Goal: Information Seeking & Learning: Learn about a topic

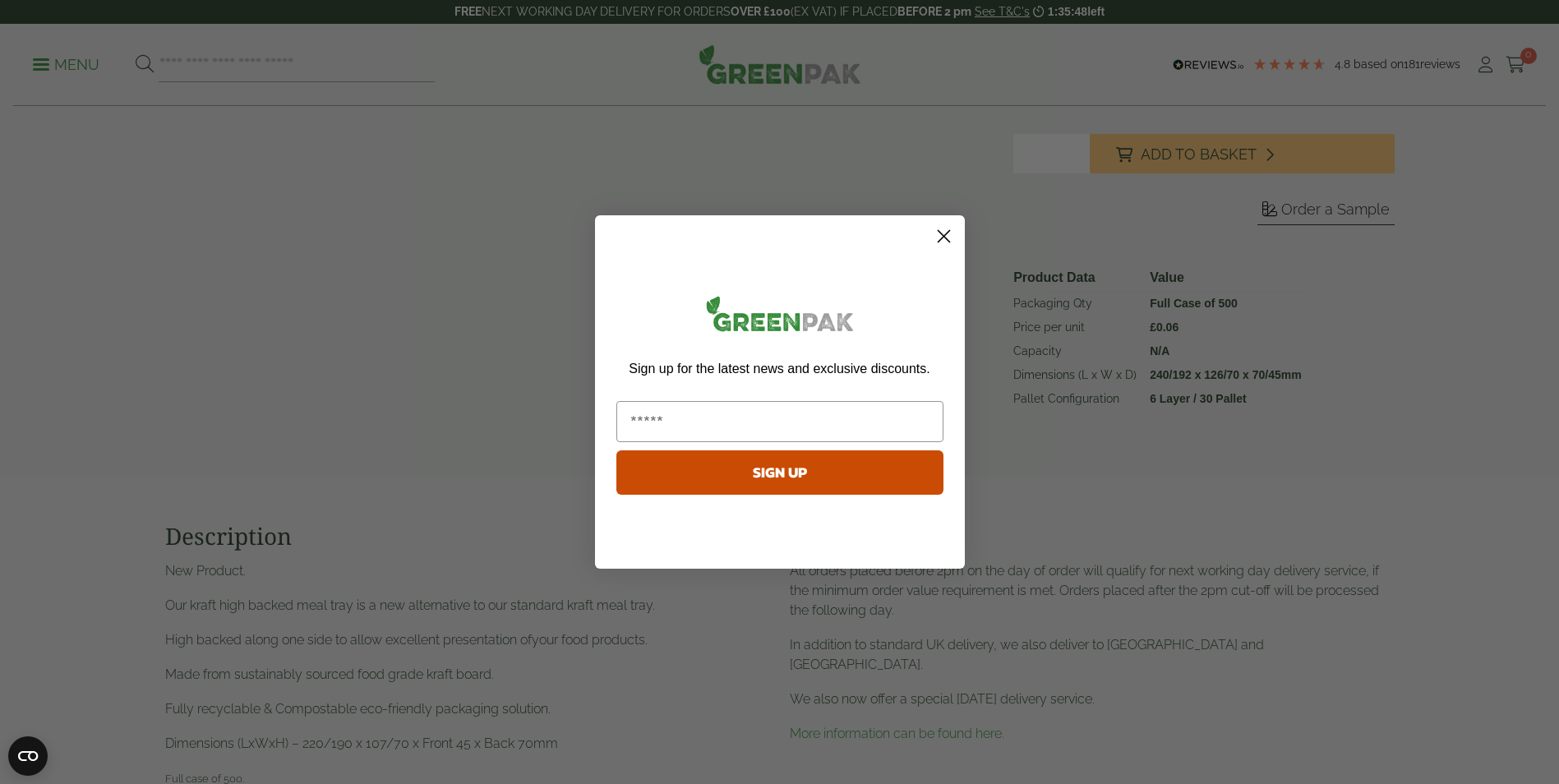
click at [945, 237] on circle "Close dialog" at bounding box center [943, 236] width 27 height 27
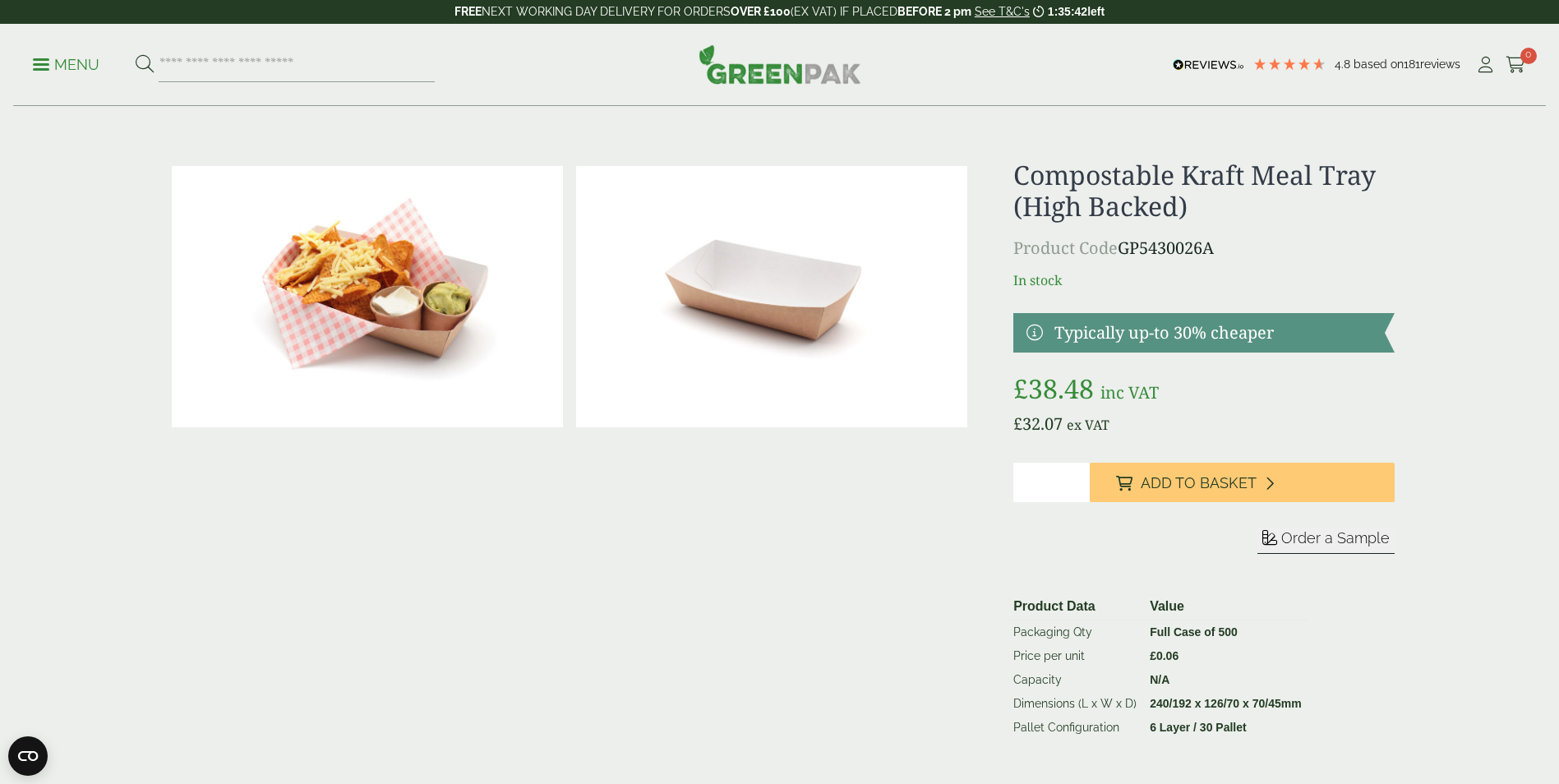
click at [50, 65] on p "Menu" at bounding box center [66, 65] width 67 height 19
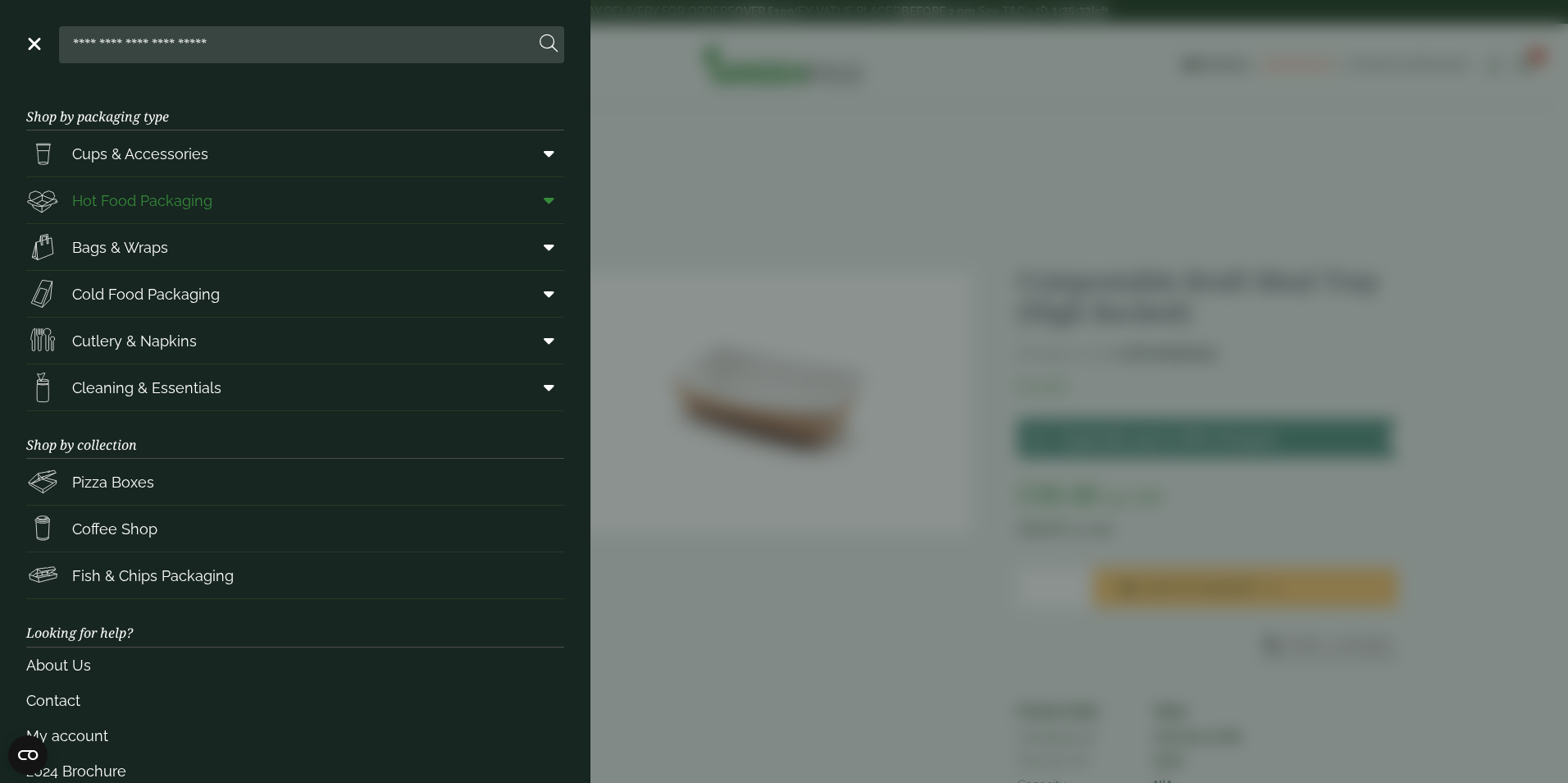
click at [110, 201] on span "Hot Food Packaging" at bounding box center [142, 201] width 140 height 22
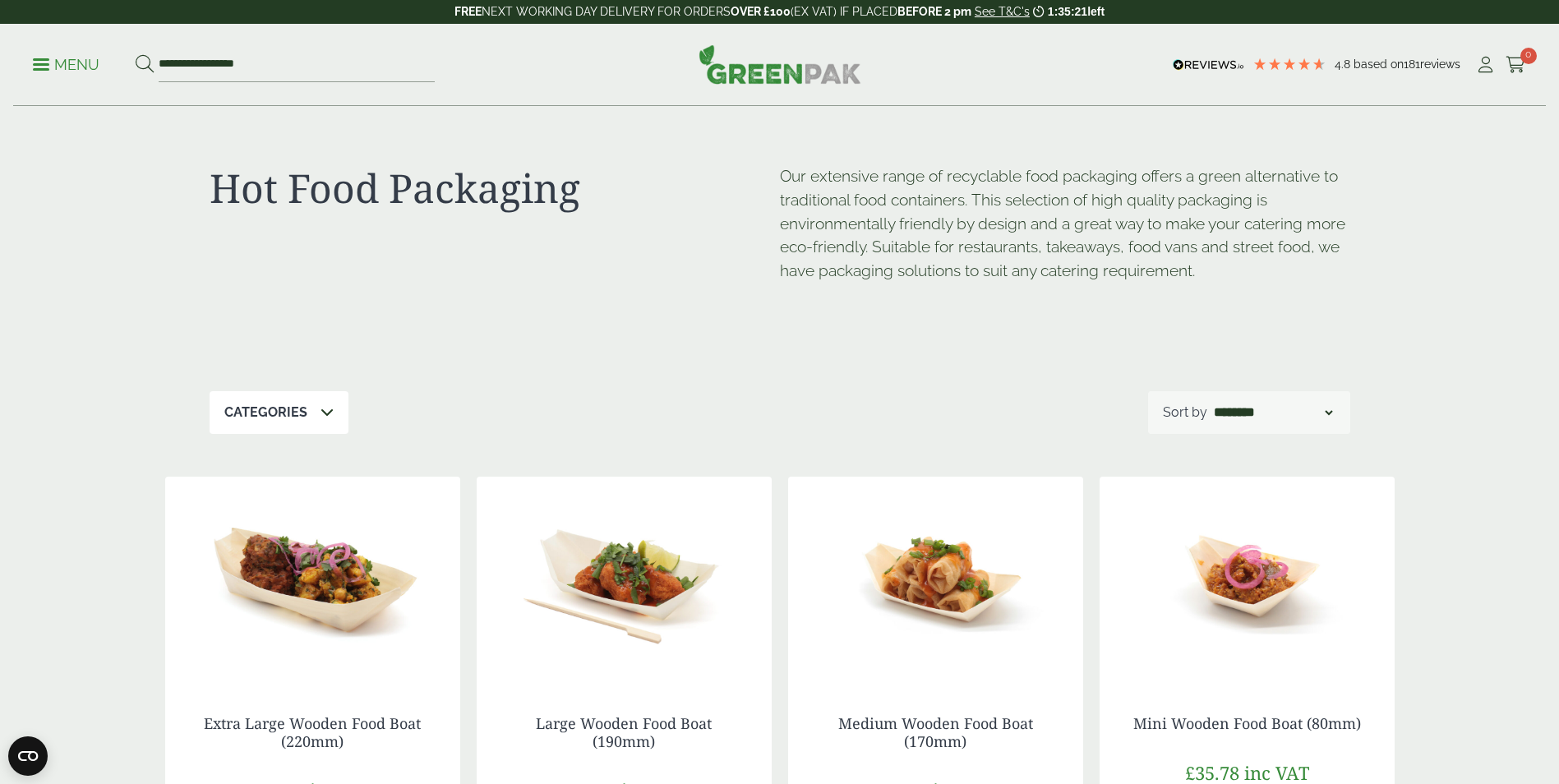
click at [322, 414] on icon at bounding box center [327, 411] width 14 height 14
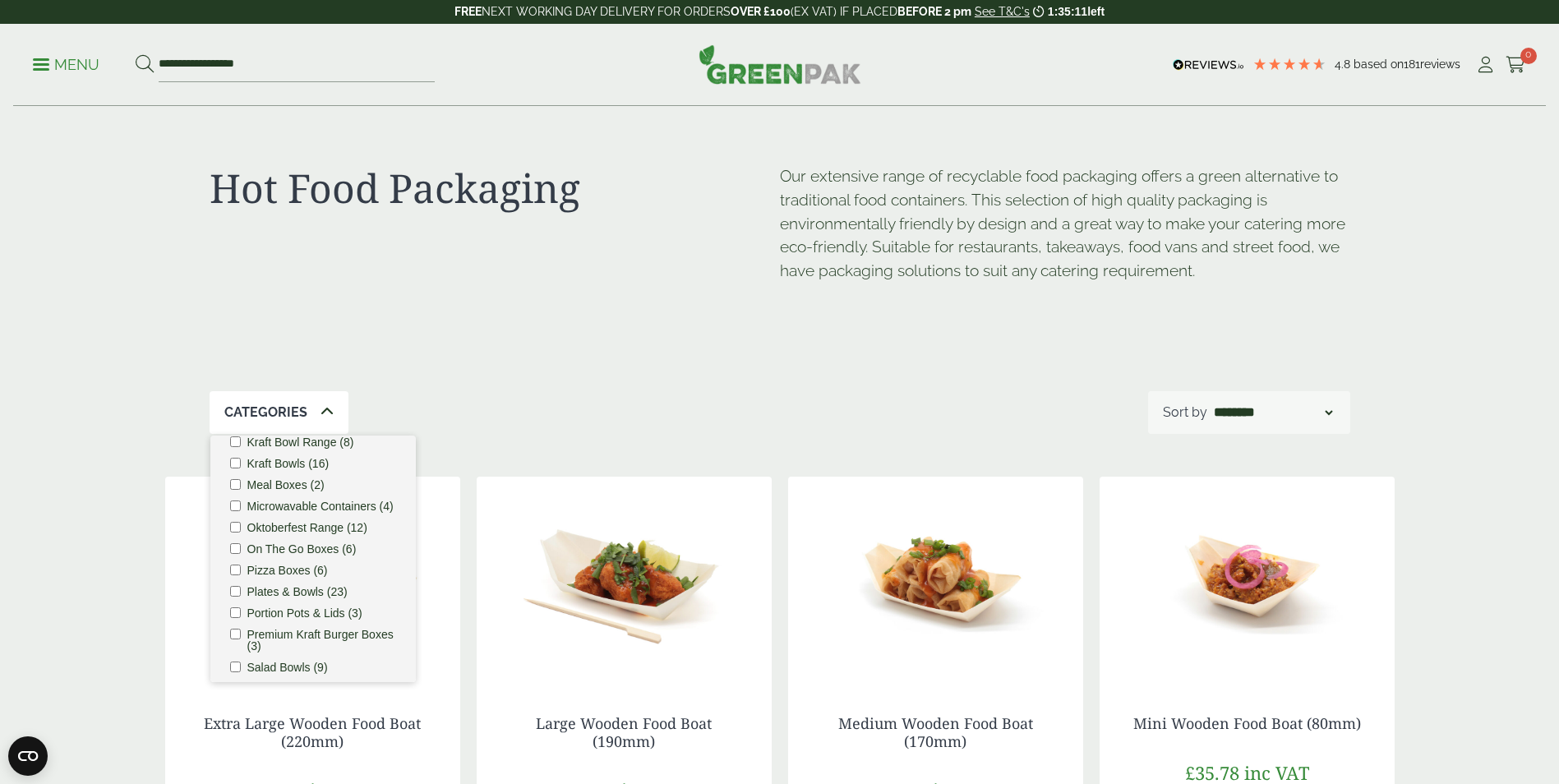
scroll to position [410, 0]
click at [194, 61] on input "**********" at bounding box center [296, 65] width 276 height 35
drag, startPoint x: 331, startPoint y: 67, endPoint x: 23, endPoint y: 78, distance: 308.2
click at [23, 78] on div "**********" at bounding box center [780, 65] width 1533 height 82
type input "*****"
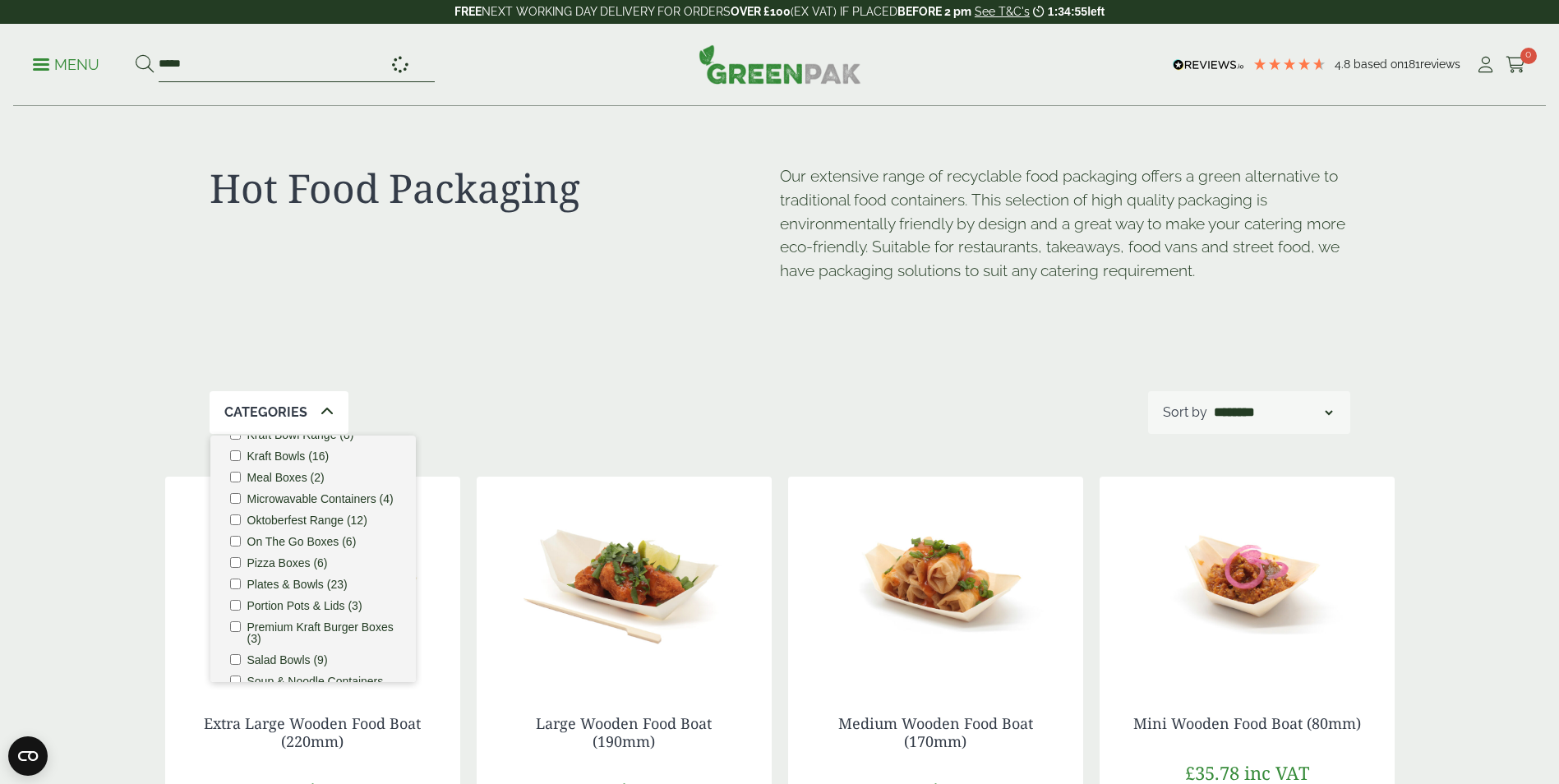
click at [136, 54] on button at bounding box center [145, 65] width 18 height 21
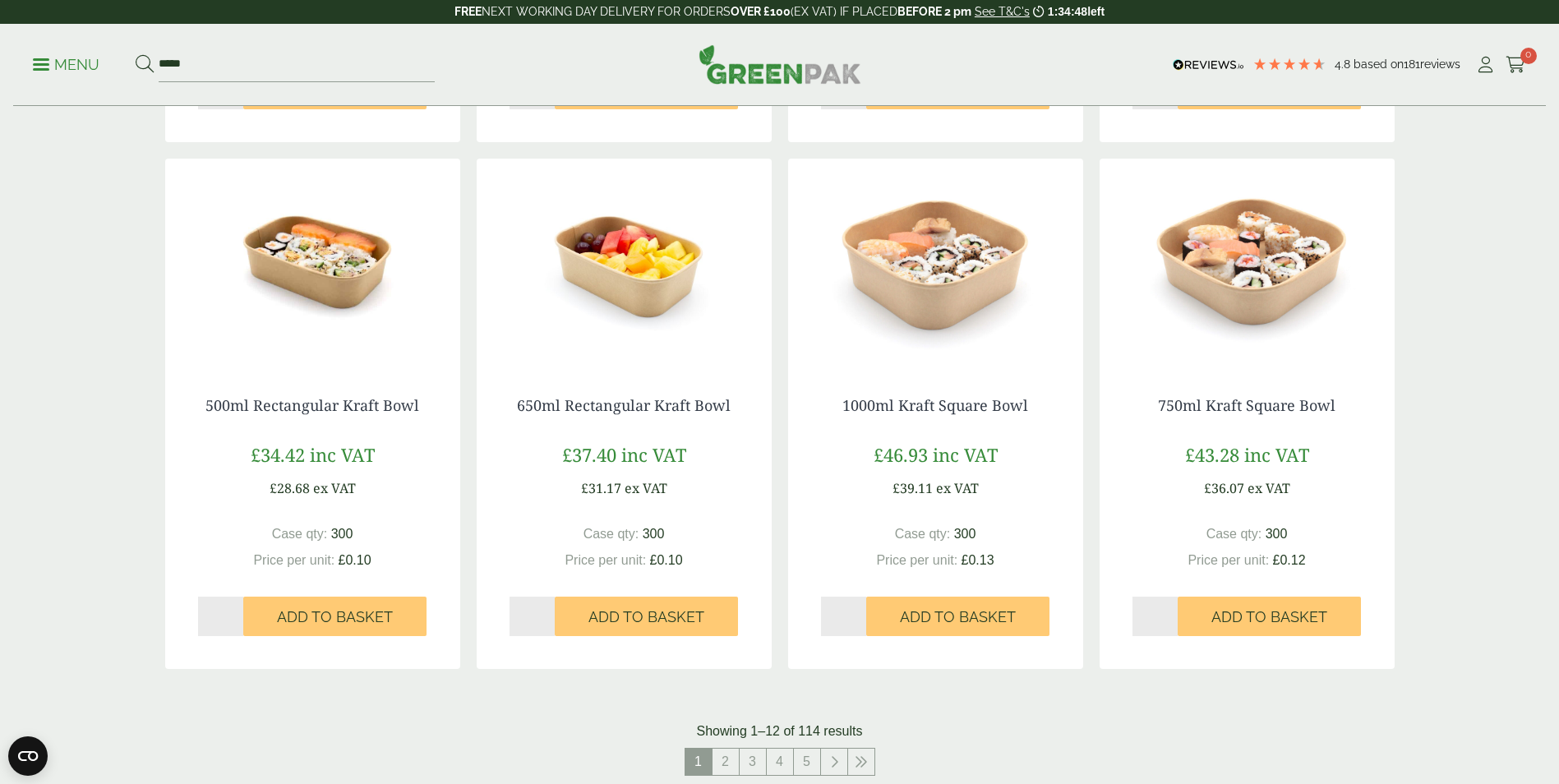
scroll to position [1315, 0]
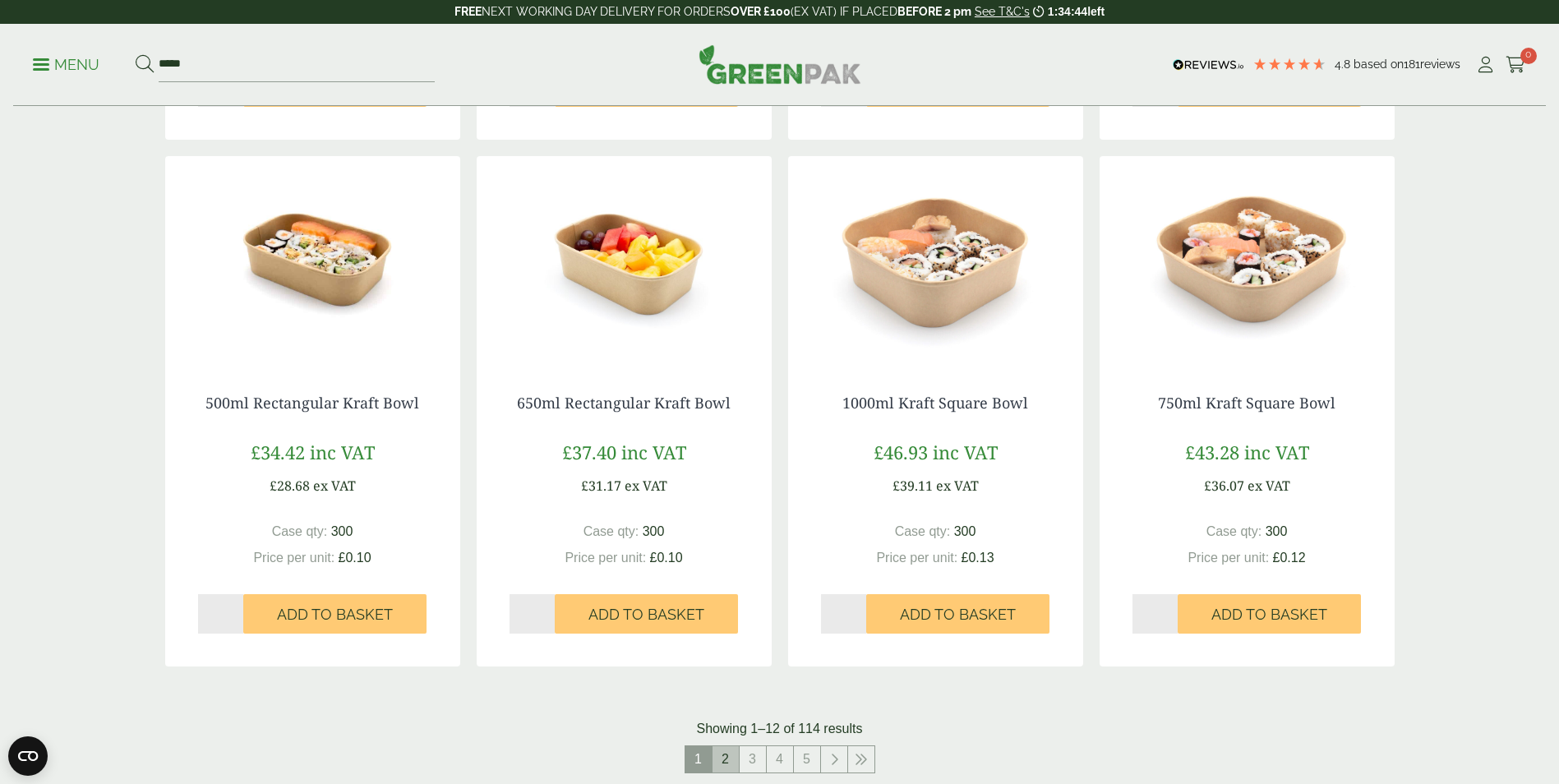
click at [733, 763] on link "2" at bounding box center [725, 759] width 26 height 26
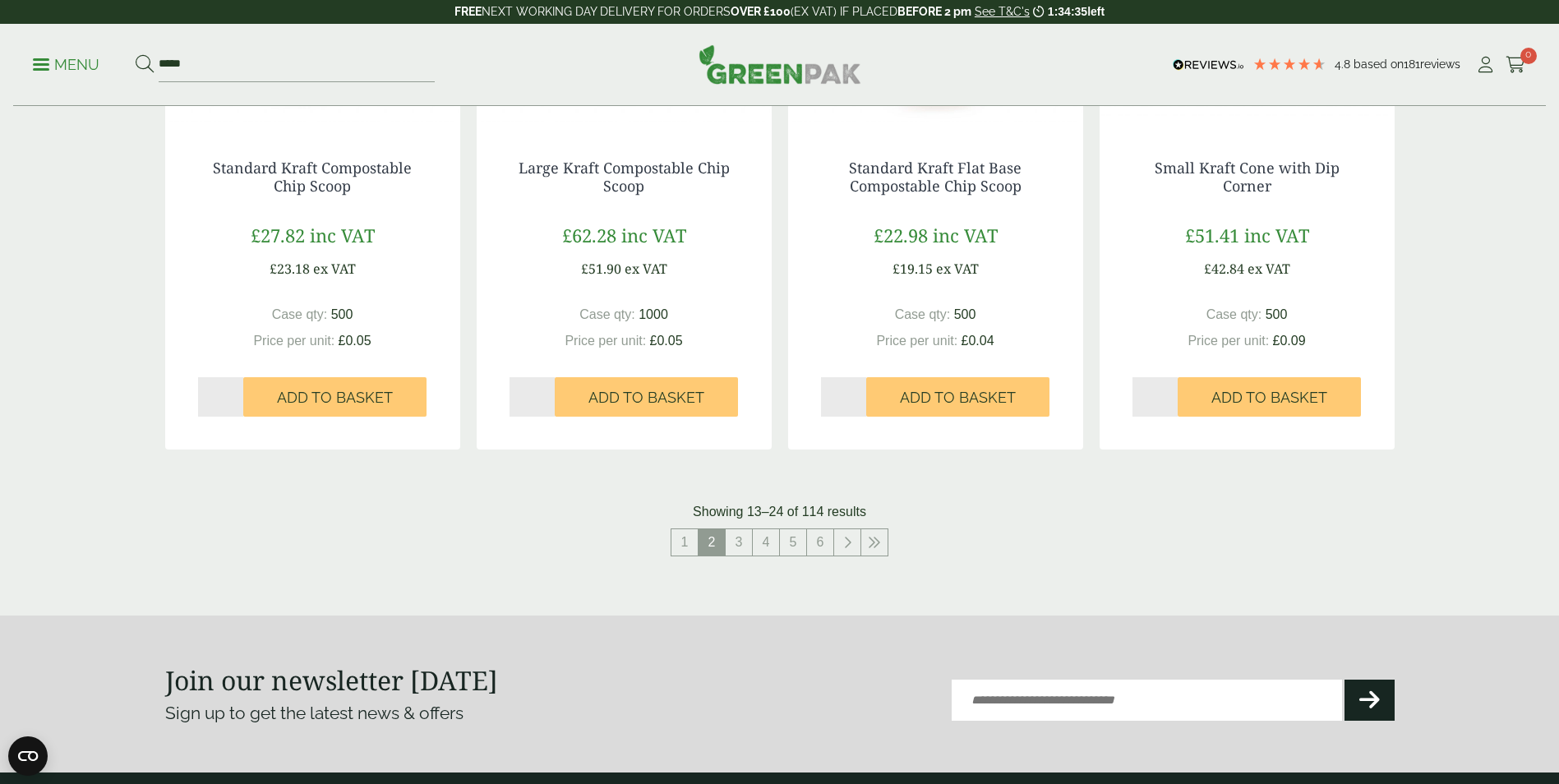
scroll to position [1479, 0]
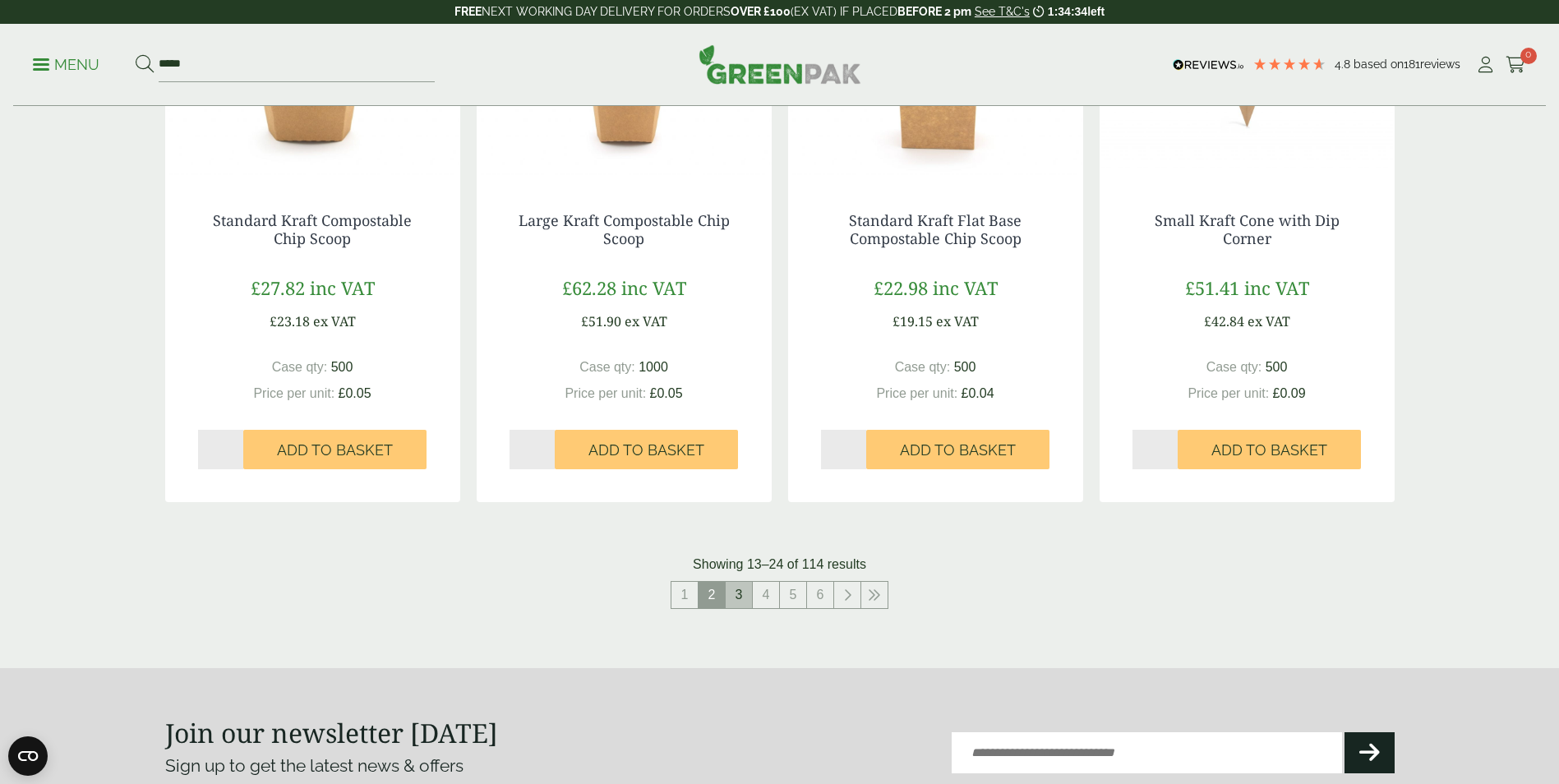
click at [737, 597] on link "3" at bounding box center [739, 594] width 26 height 26
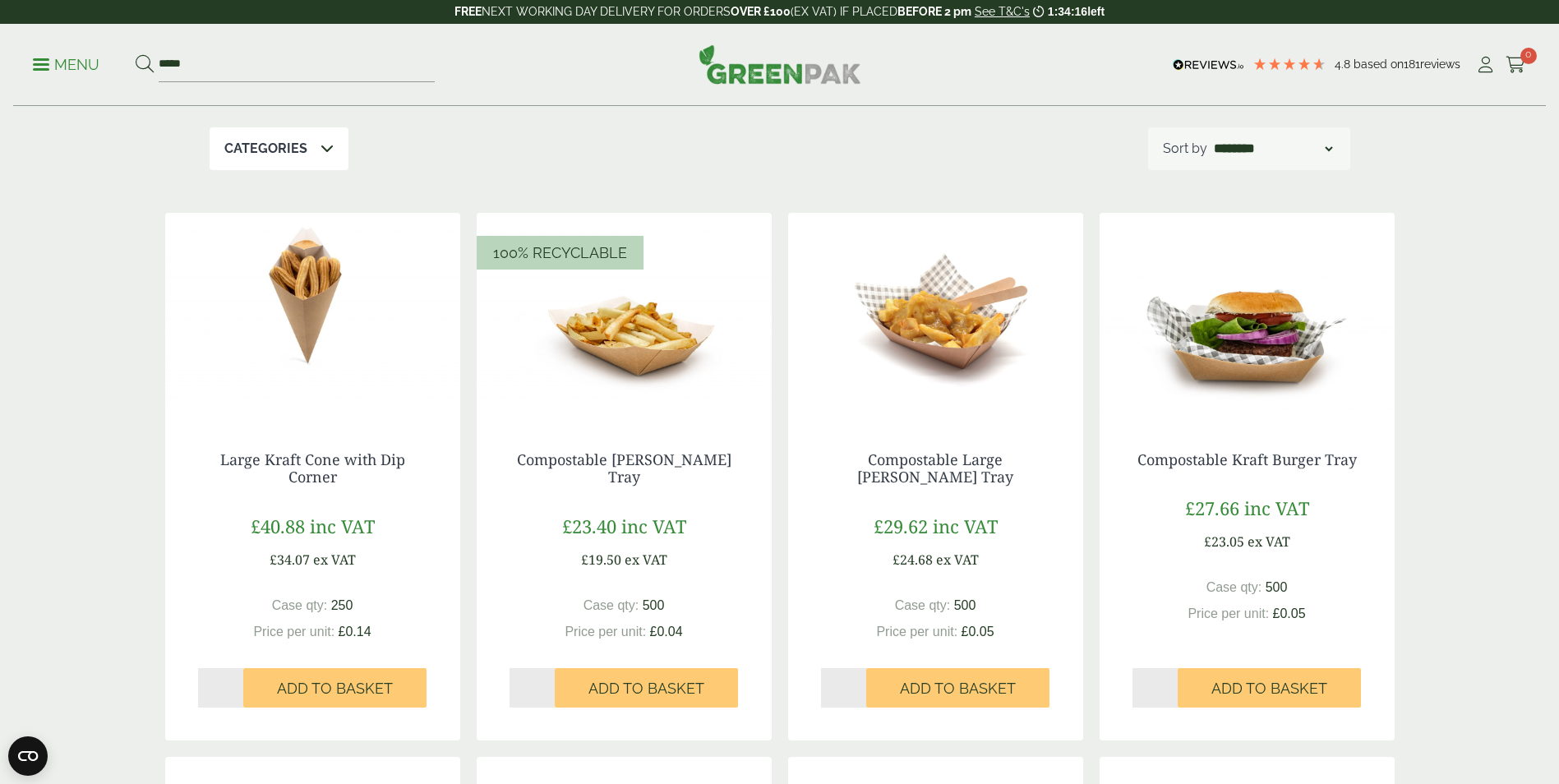
scroll to position [164, 0]
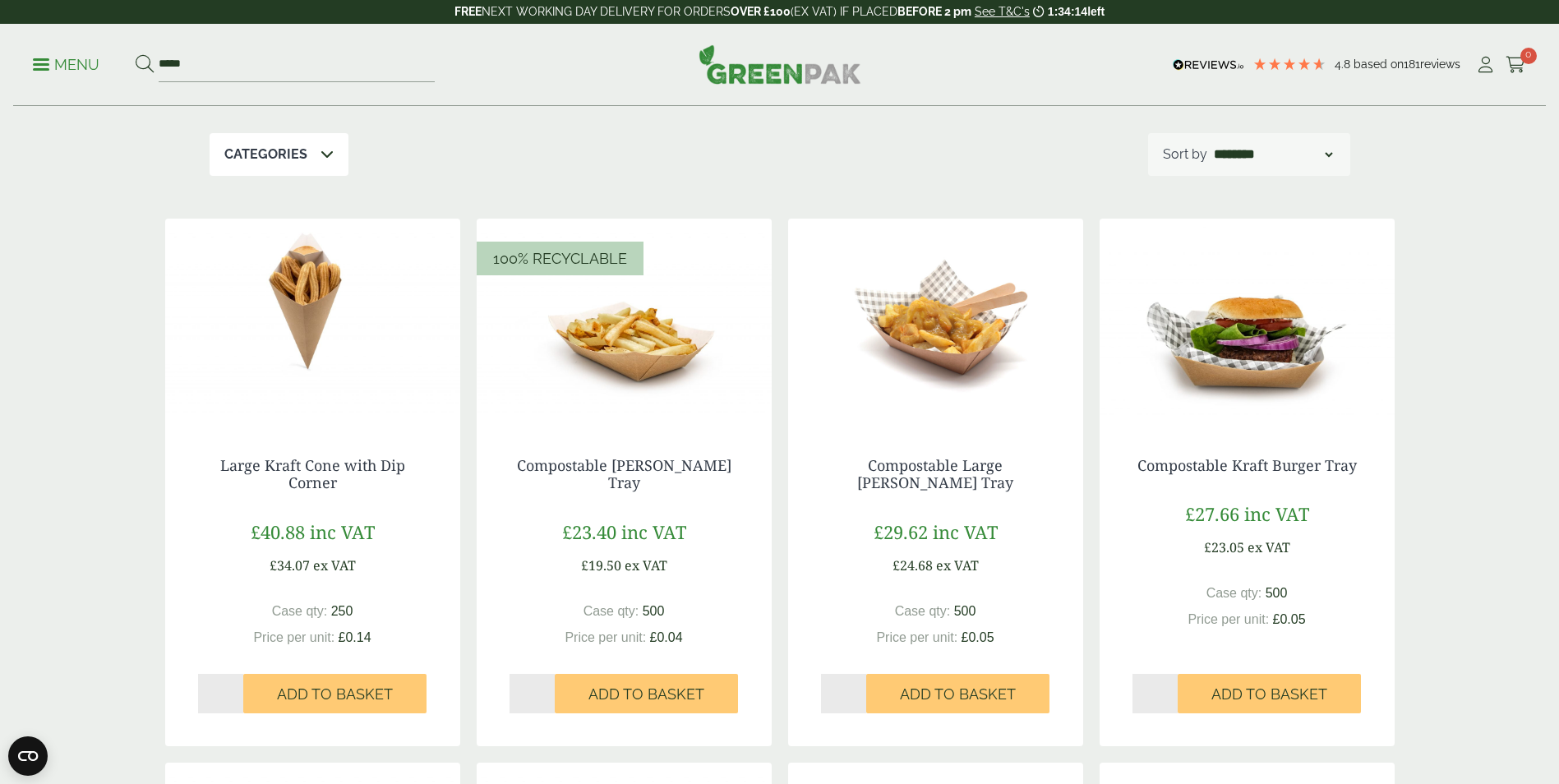
click at [1244, 353] on img at bounding box center [1247, 321] width 295 height 206
